Goal: Check status

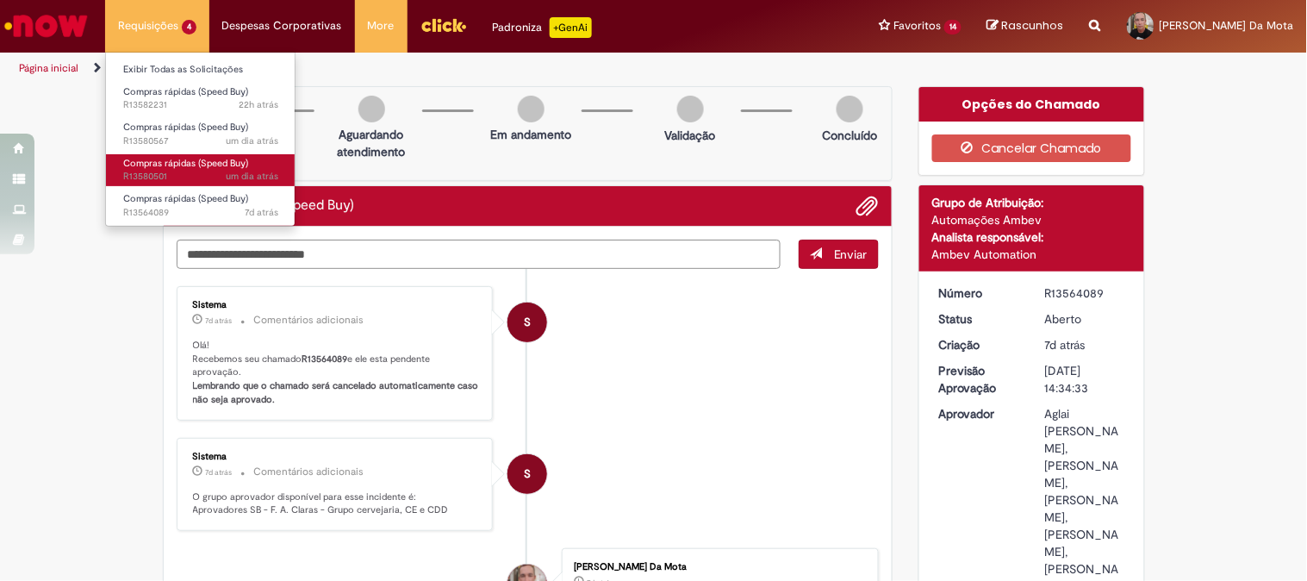
click at [172, 165] on span "Compras rápidas (Speed Buy)" at bounding box center [185, 163] width 125 height 13
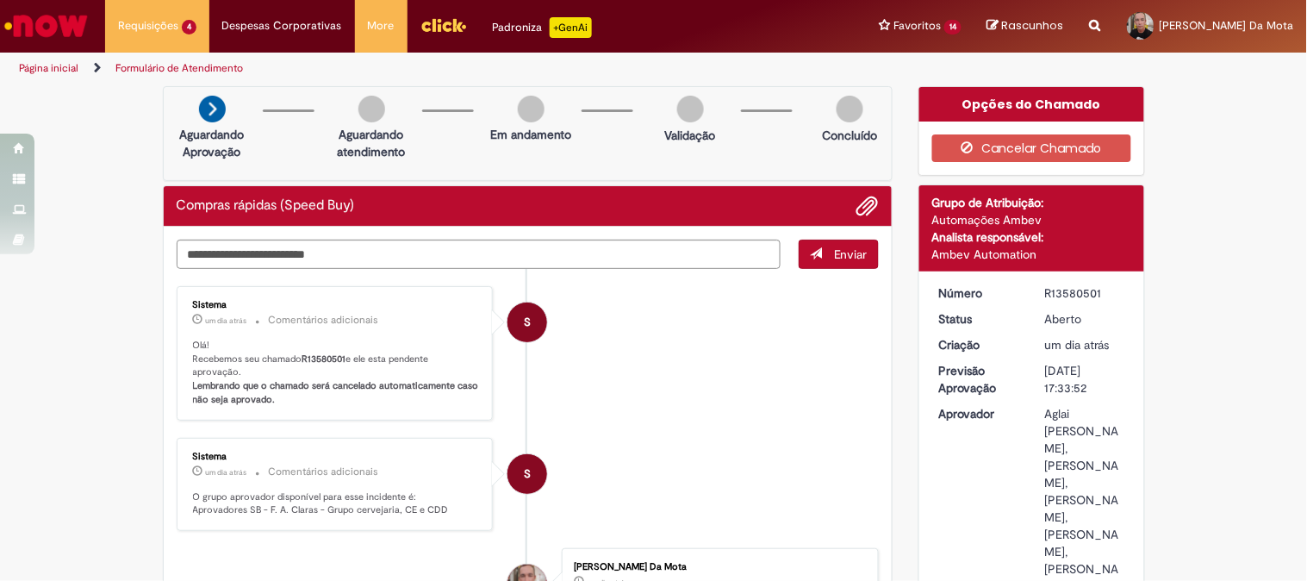
click at [631, 324] on li "S Sistema um dia atrás um dia atrás Comentários adicionais Olá! Recebemos seu c…" at bounding box center [528, 353] width 703 height 134
